Goal: Task Accomplishment & Management: Complete application form

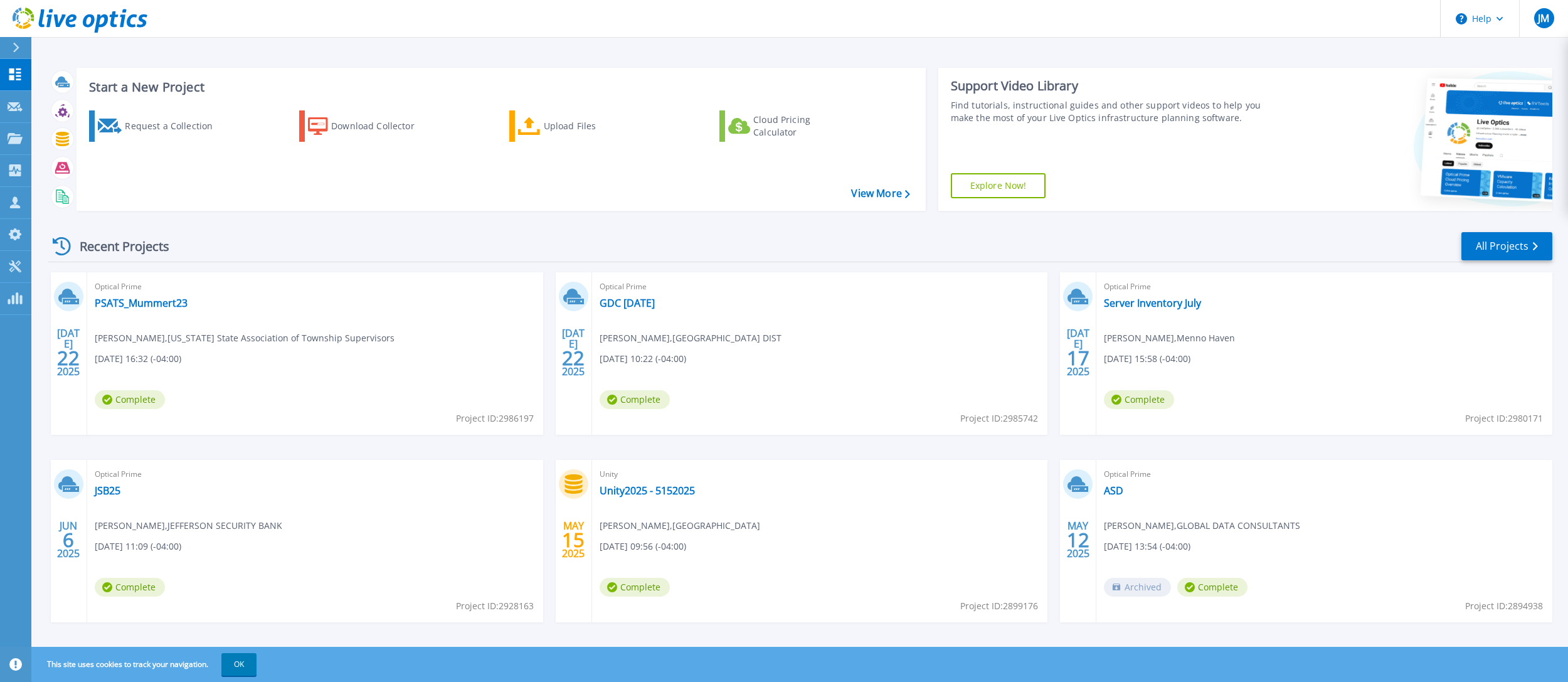
click at [1264, 234] on div "Recent Projects All Projects" at bounding box center [800, 246] width 1504 height 31
click at [180, 119] on div "Request a Collection" at bounding box center [175, 125] width 101 height 25
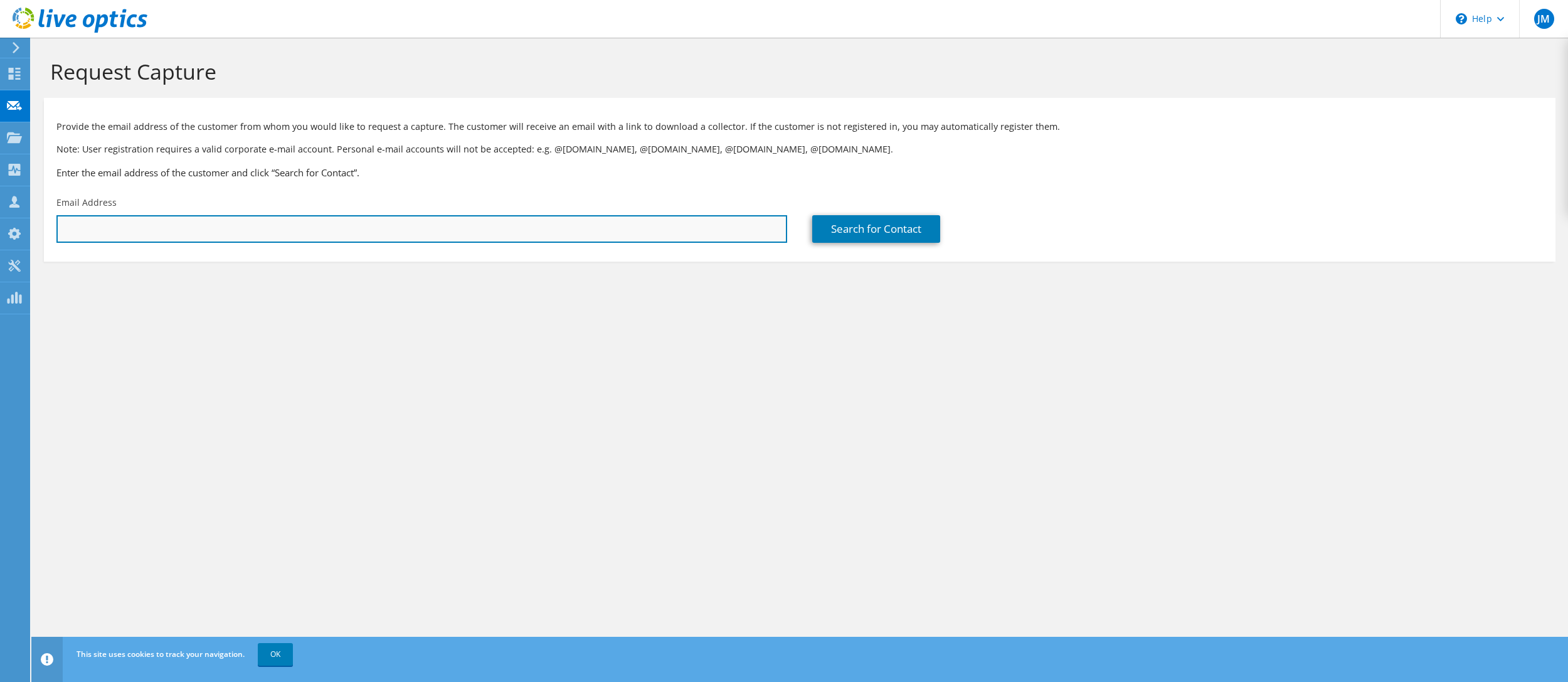
click at [522, 234] on input "text" at bounding box center [422, 229] width 731 height 27
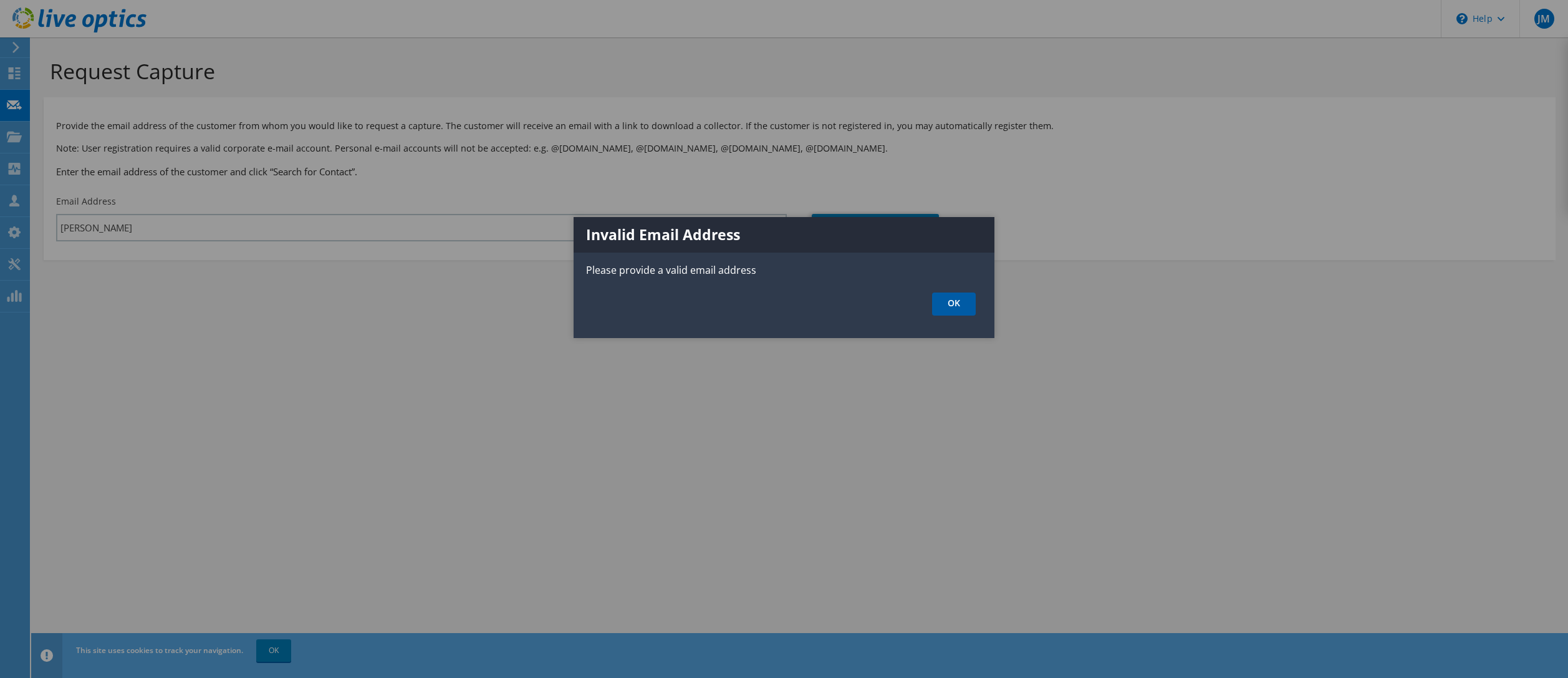
click at [960, 309] on link "OK" at bounding box center [954, 303] width 44 height 23
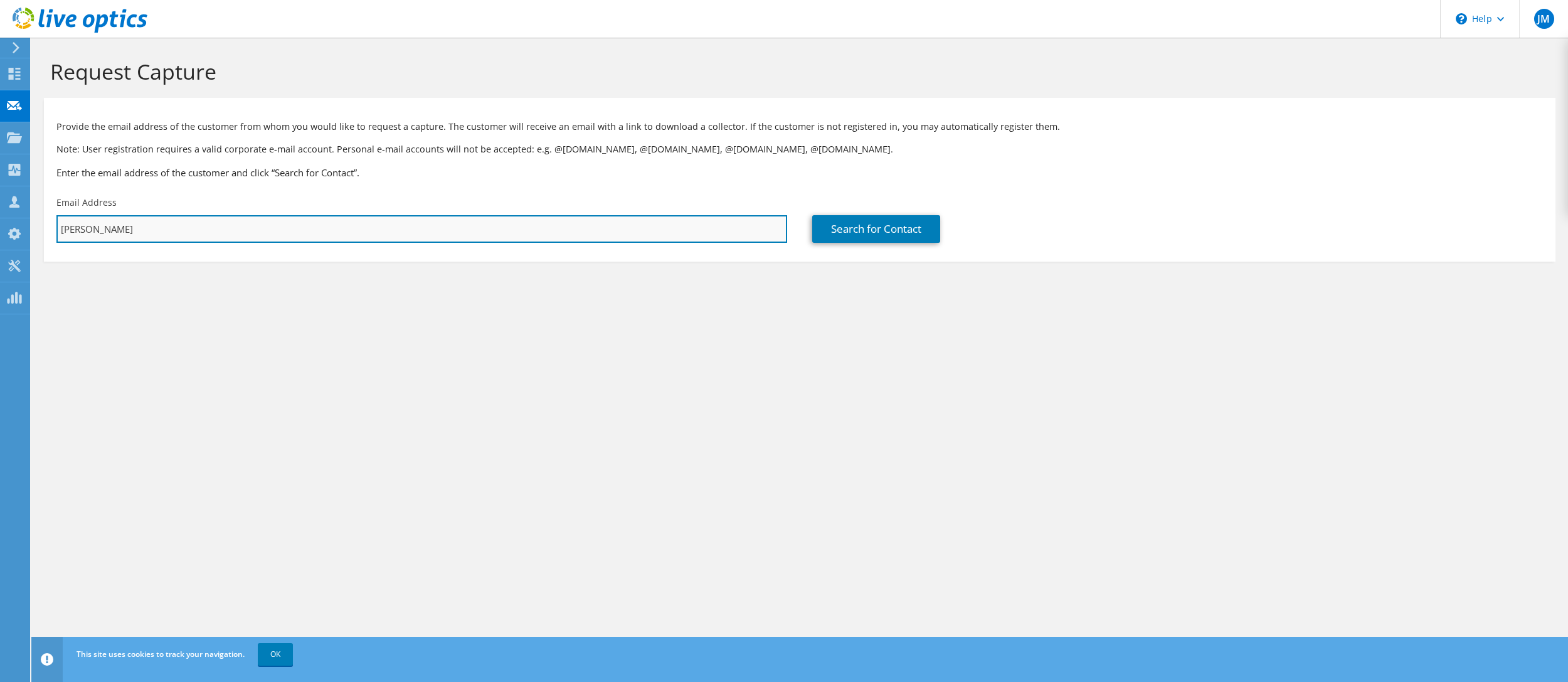
click at [143, 233] on input "[PERSON_NAME]" at bounding box center [422, 229] width 731 height 27
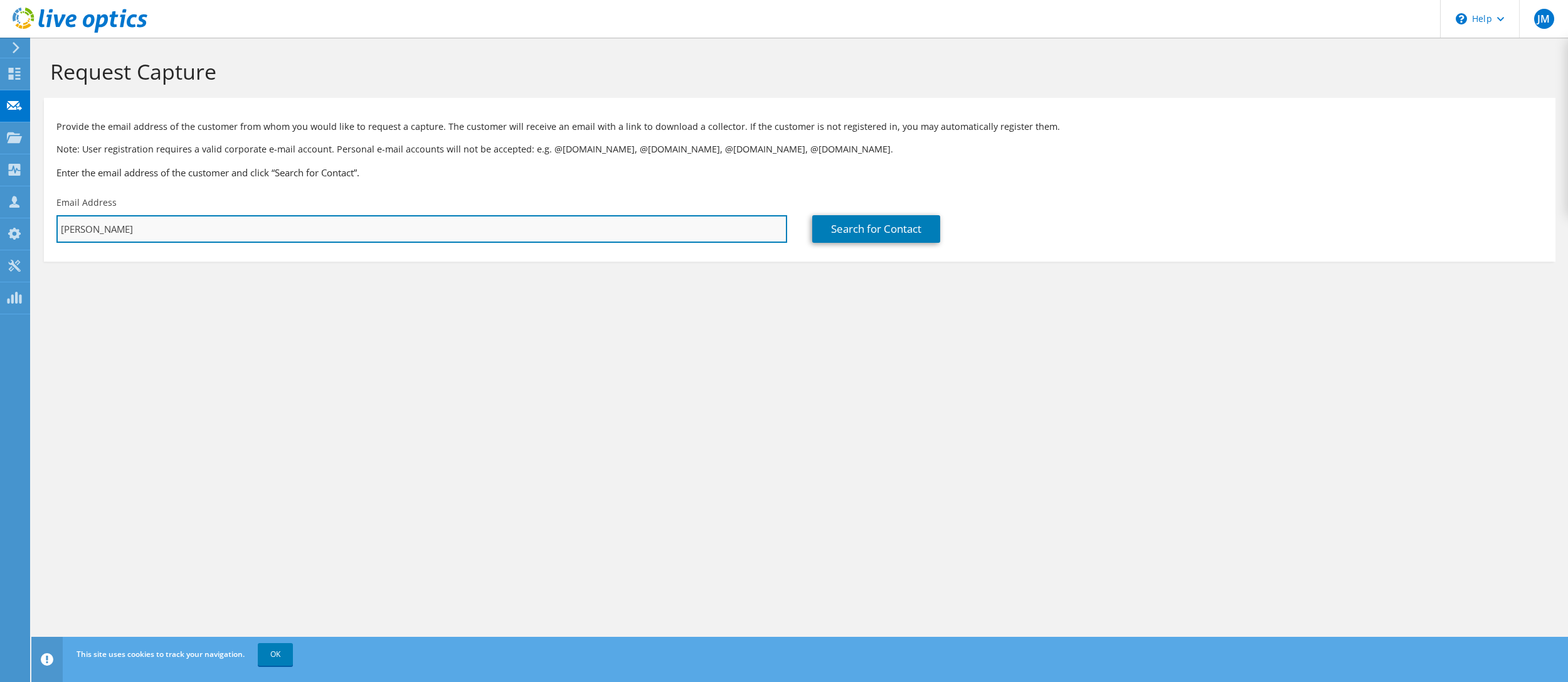
paste input "9SJX1N3"
click at [308, 237] on input "9SJX1N3" at bounding box center [422, 229] width 731 height 27
paste input "[EMAIL_ADDRESS][DOMAIN_NAME]"
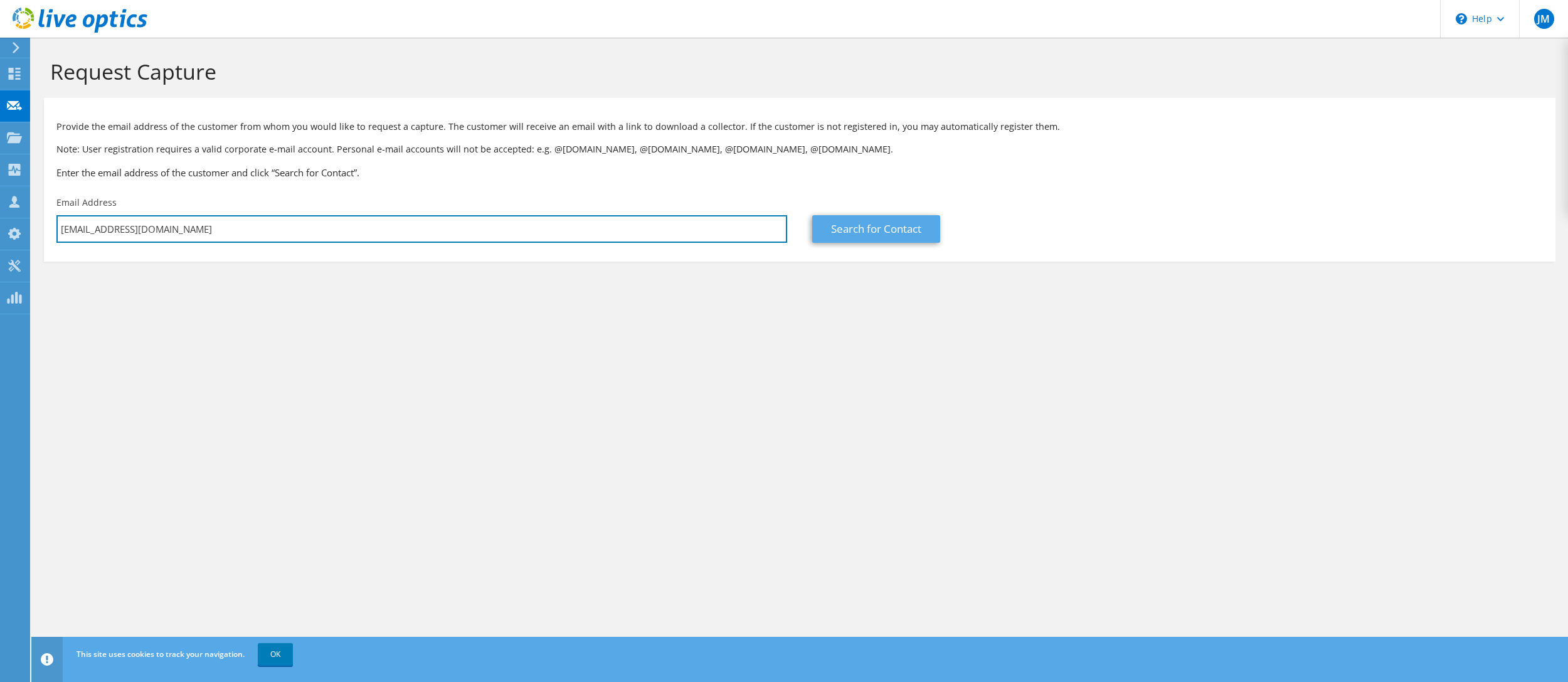
type input "[EMAIL_ADDRESS][DOMAIN_NAME]"
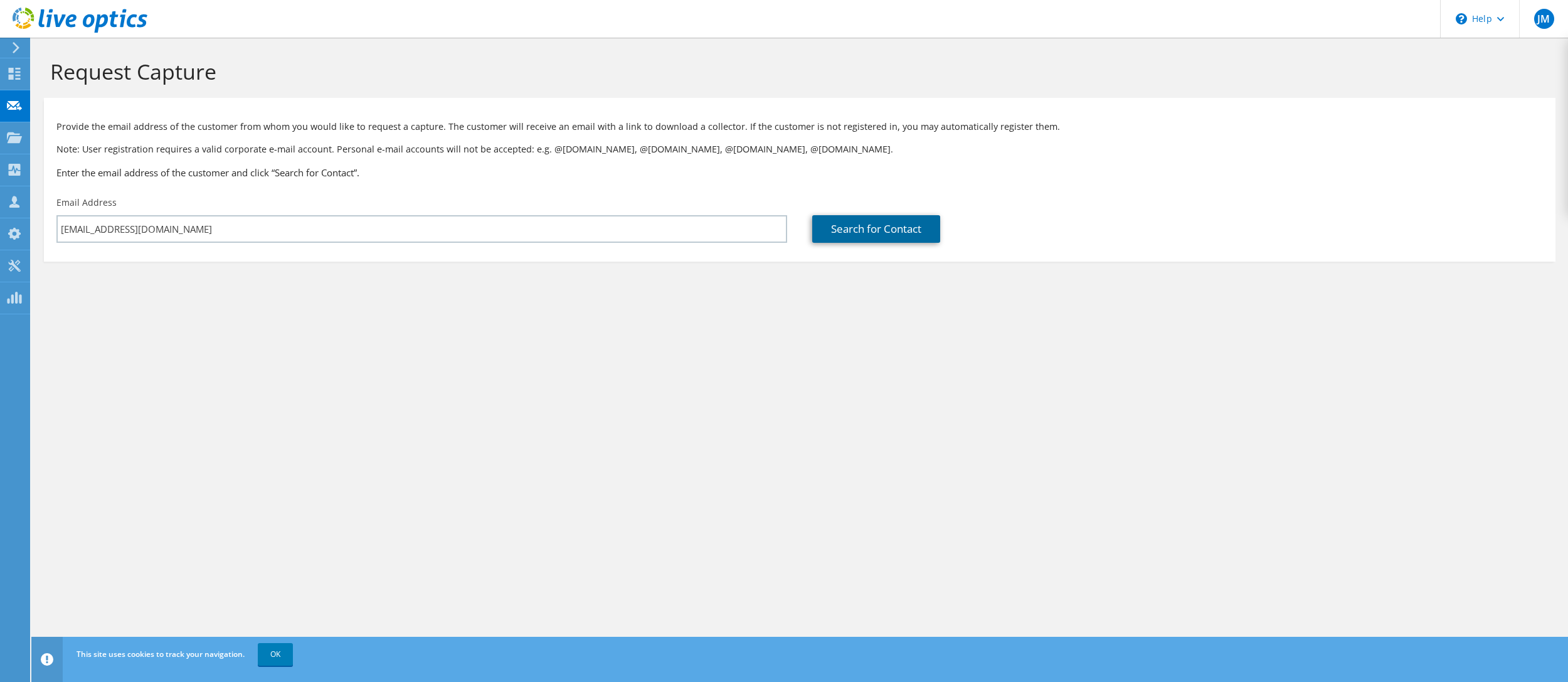
click at [870, 224] on link "Search for Contact" at bounding box center [876, 229] width 128 height 27
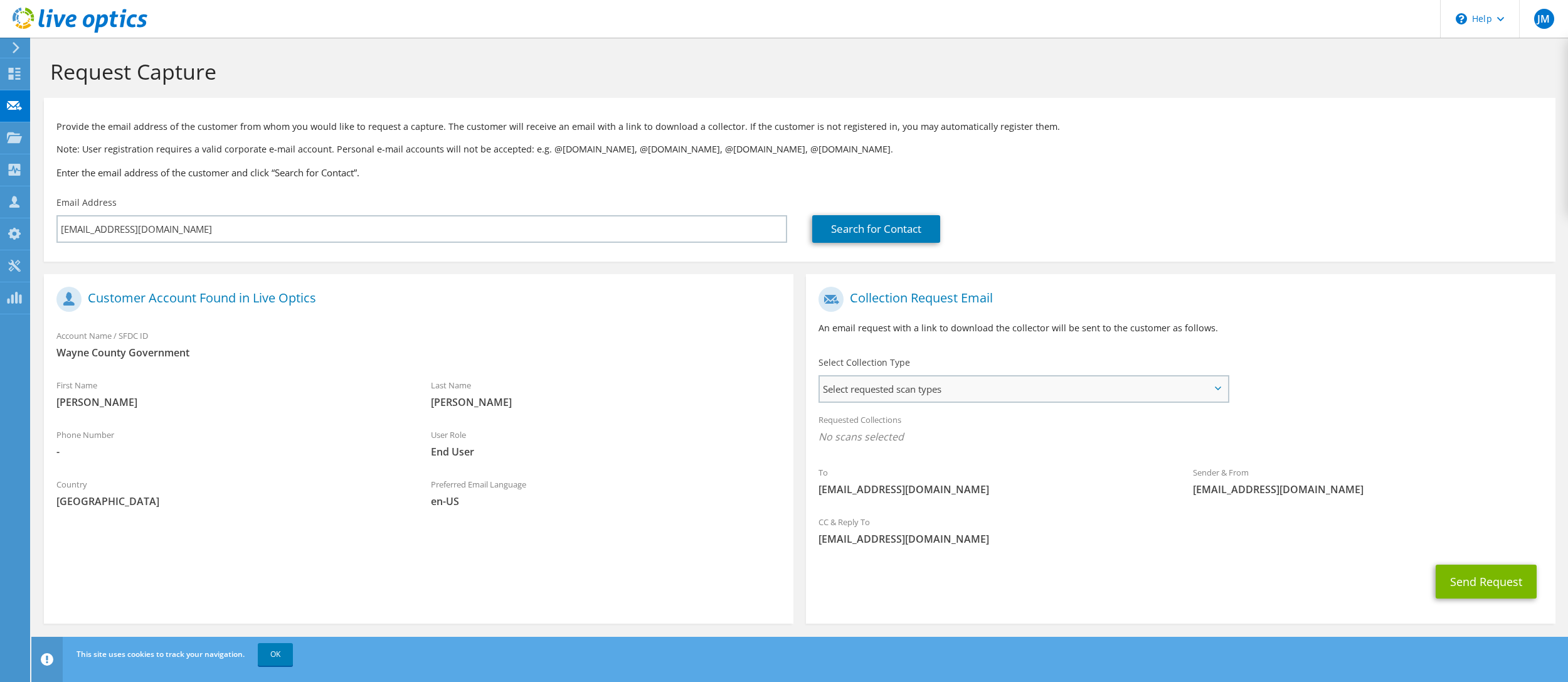
click at [878, 380] on span "Select requested scan types" at bounding box center [1024, 388] width 408 height 25
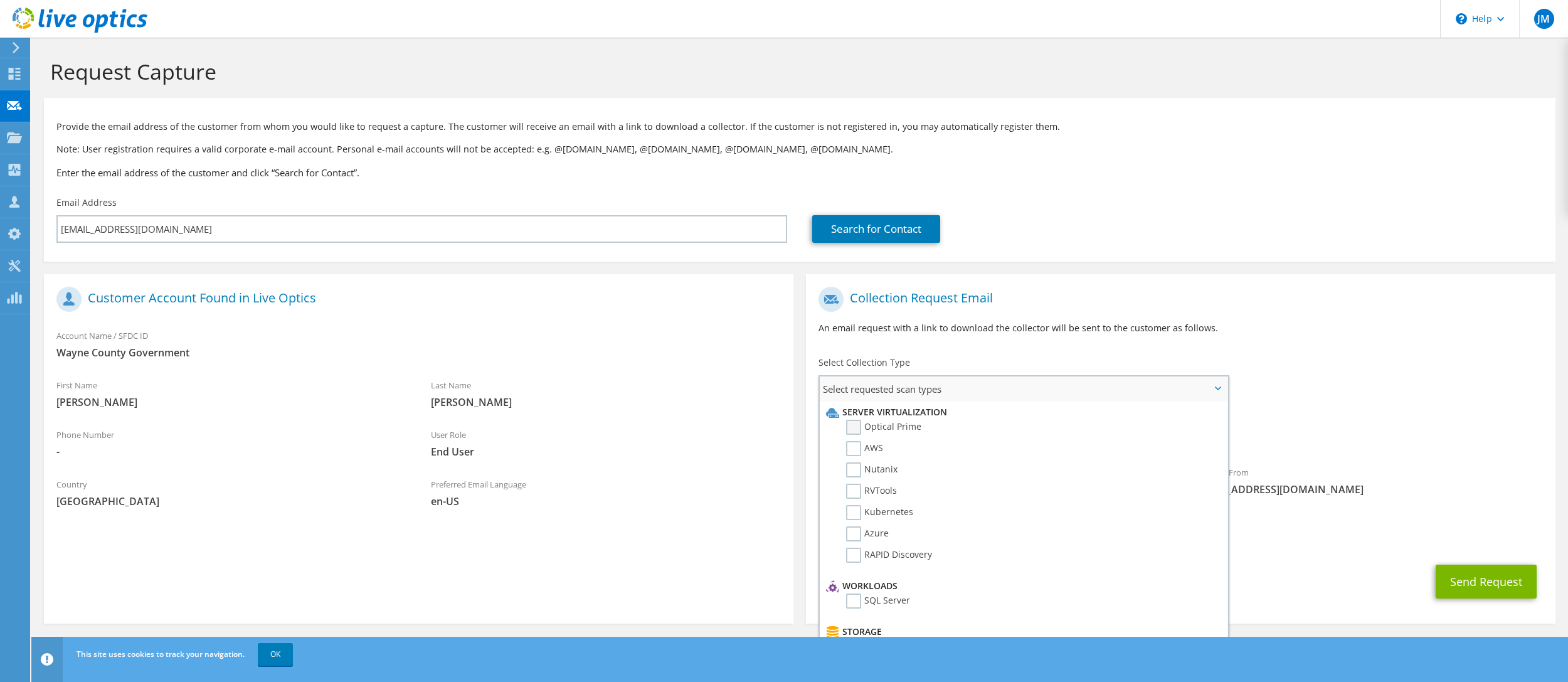
click at [854, 426] on label "Optical Prime" at bounding box center [884, 428] width 75 height 15
click at [0, 0] on input "Optical Prime" at bounding box center [0, 0] width 0 height 0
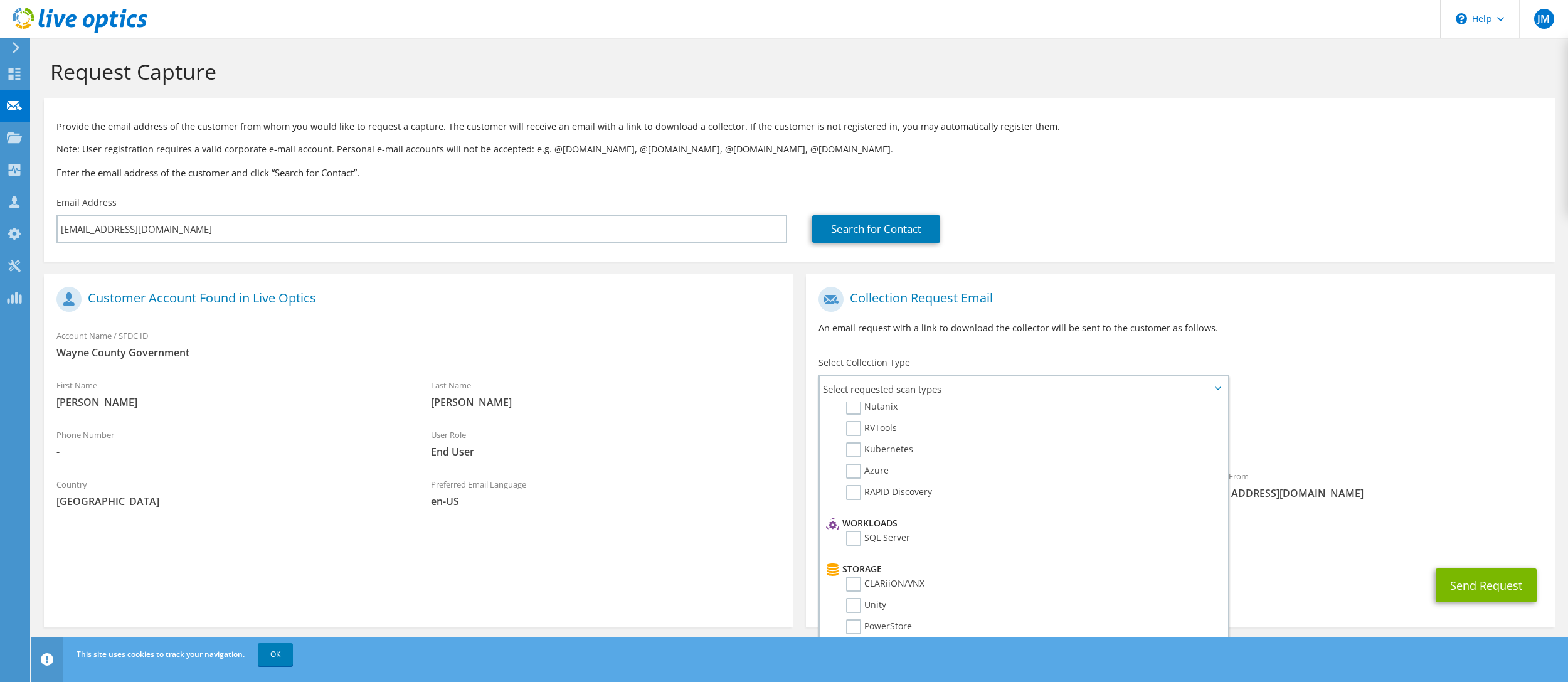
click at [1357, 440] on span "Optical Prime" at bounding box center [1181, 440] width 725 height 21
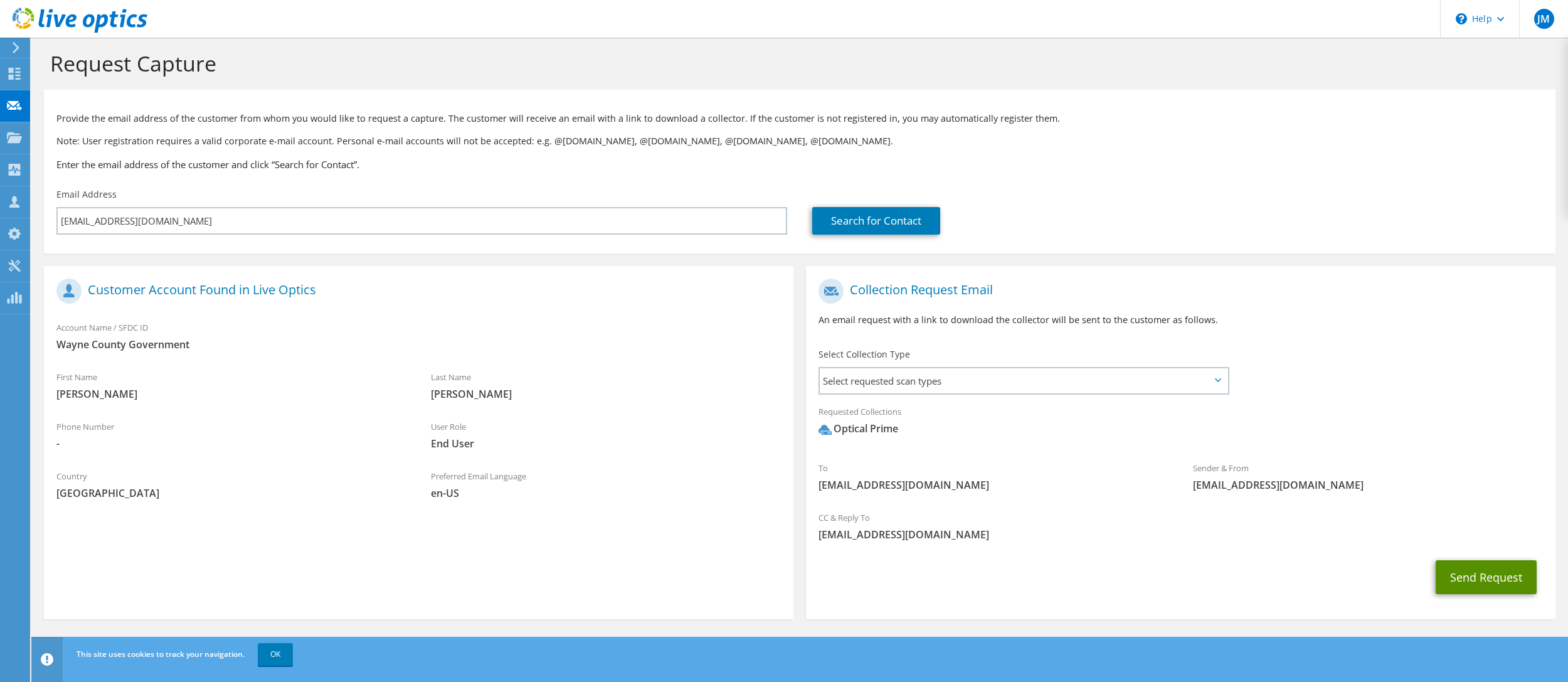
click at [1475, 578] on button "Send Request" at bounding box center [1486, 577] width 101 height 34
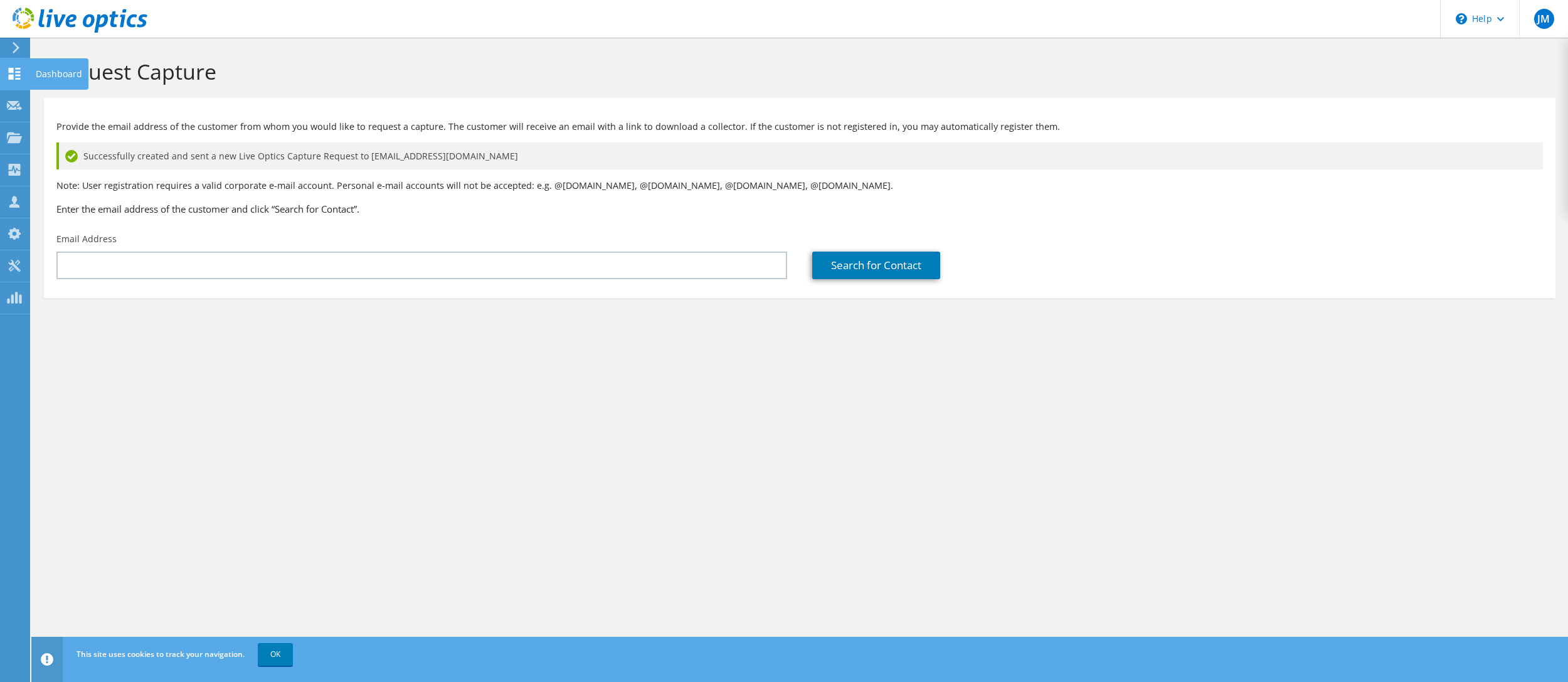
click at [43, 74] on div "Dashboard" at bounding box center [59, 74] width 59 height 31
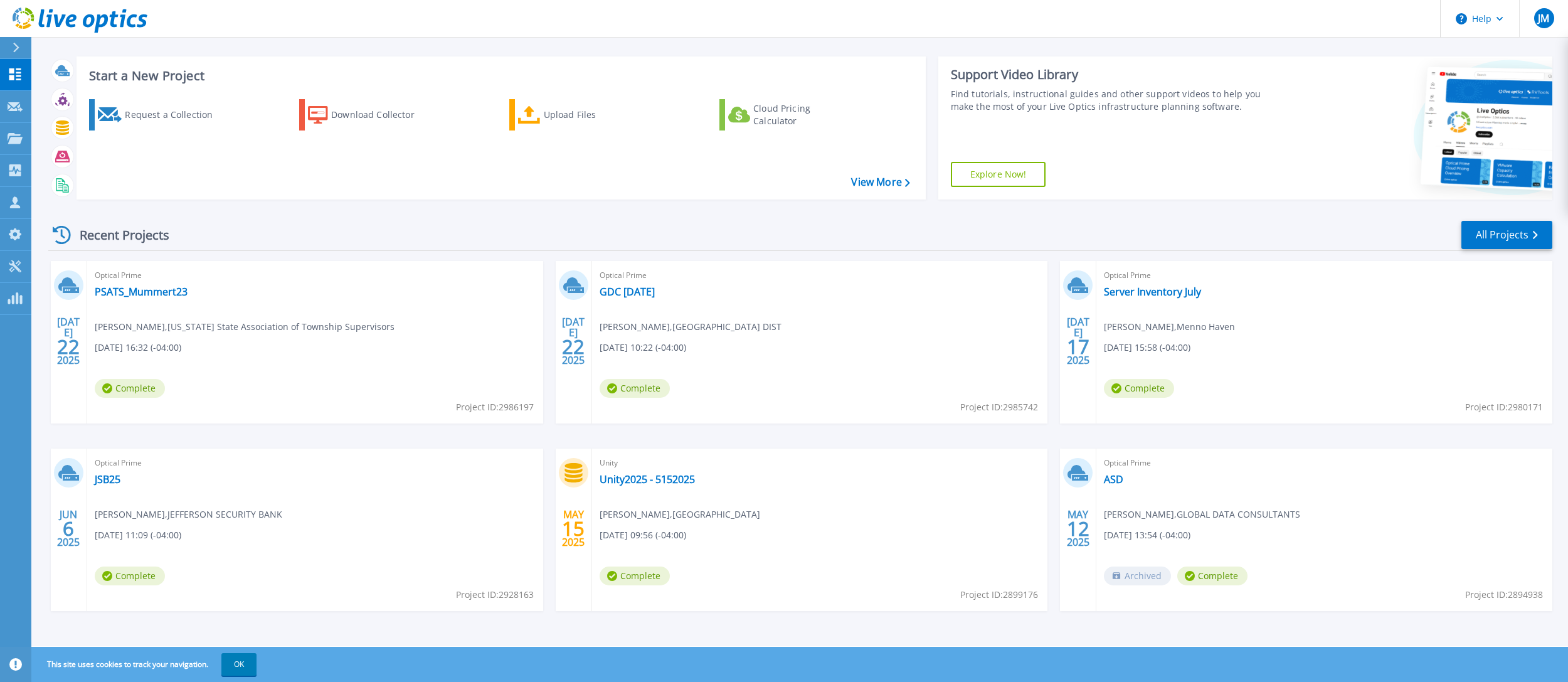
scroll to position [13, 0]
